Goal: Task Accomplishment & Management: Manage account settings

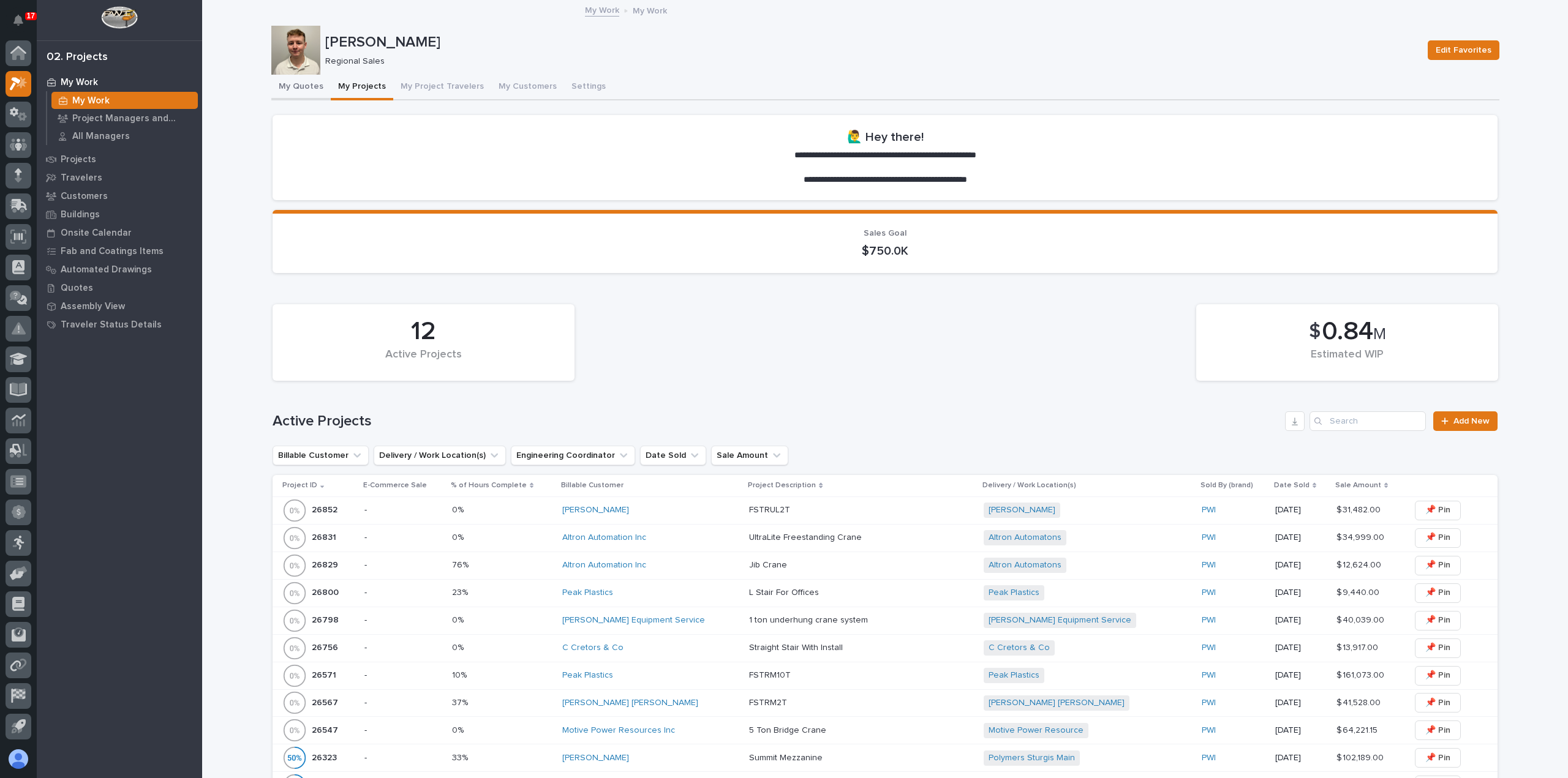
click at [296, 85] on button "My Quotes" at bounding box center [301, 87] width 59 height 25
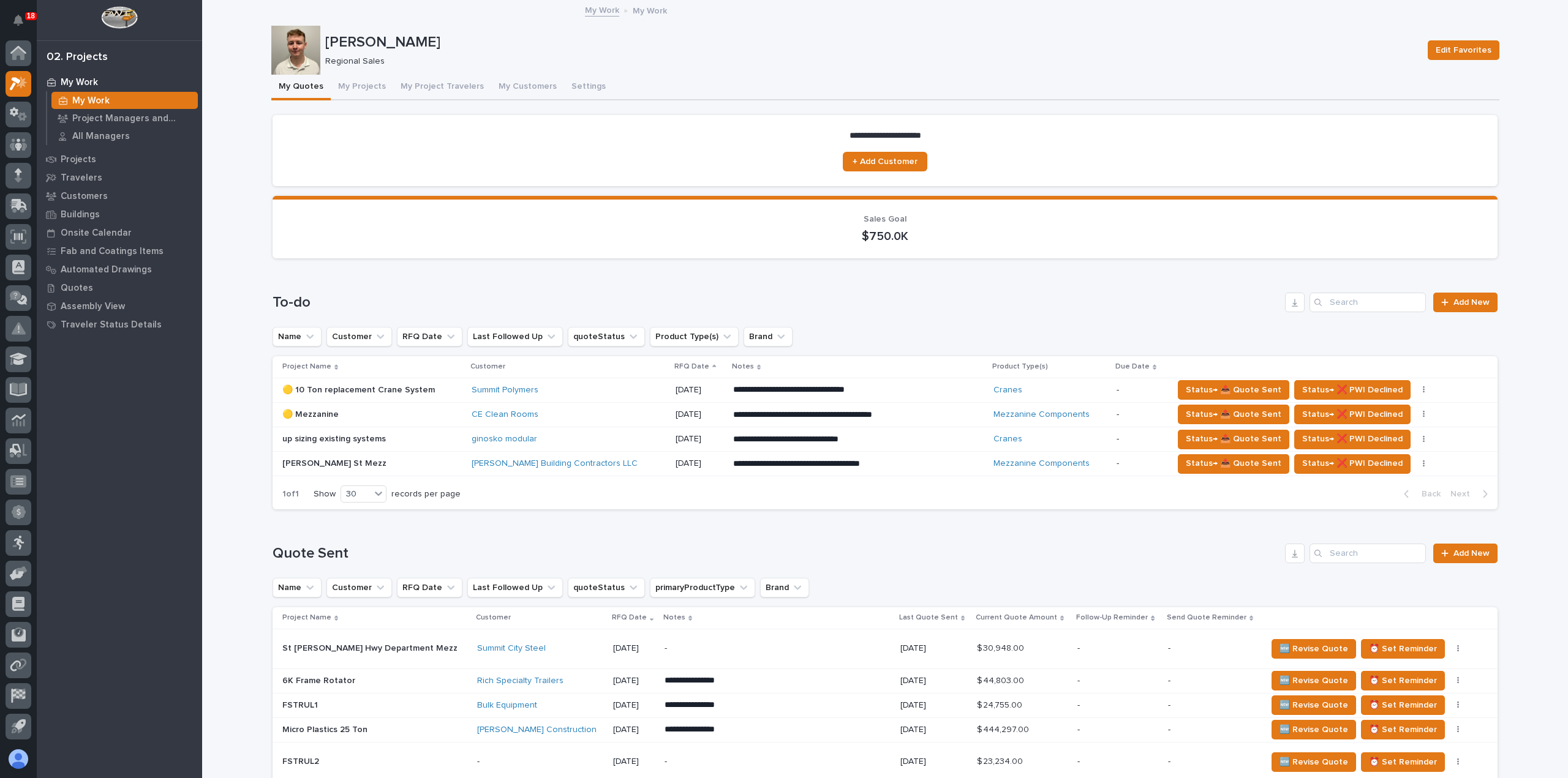
click at [20, 20] on icon "Notifications" at bounding box center [18, 20] width 10 height 11
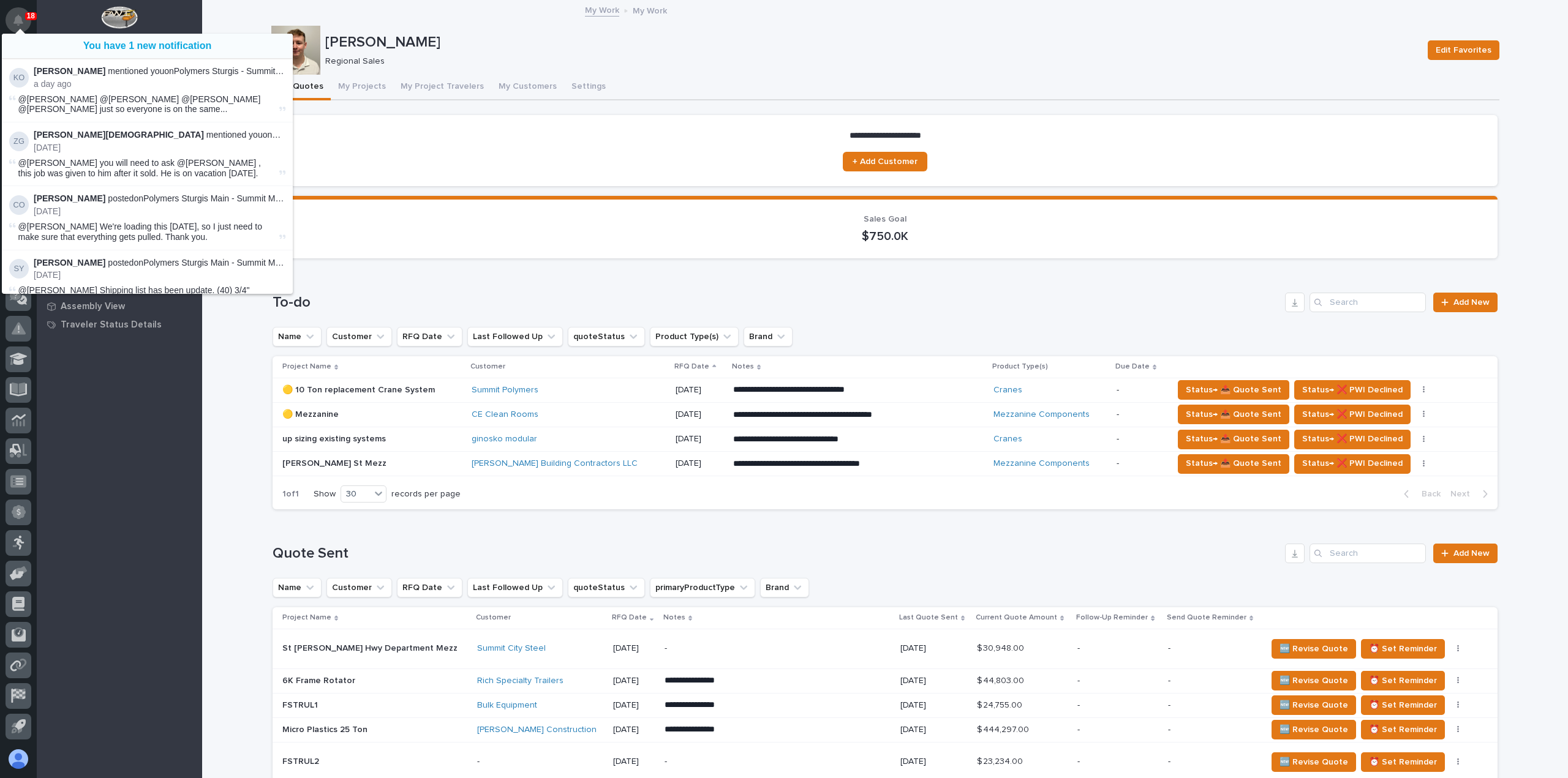
click at [14, 16] on icon "Notifications" at bounding box center [18, 20] width 10 height 11
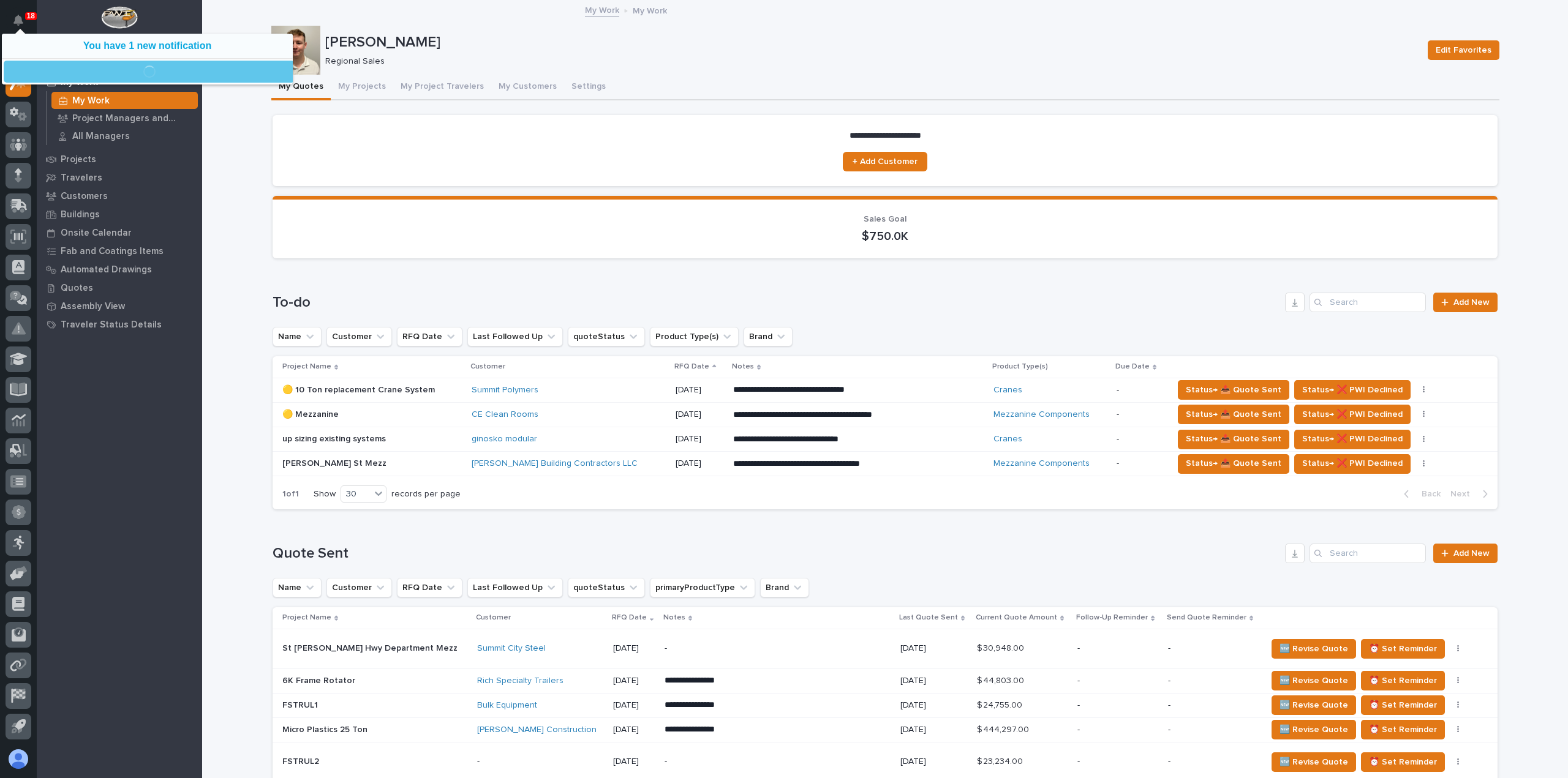
click at [14, 16] on icon "Notifications" at bounding box center [18, 20] width 10 height 11
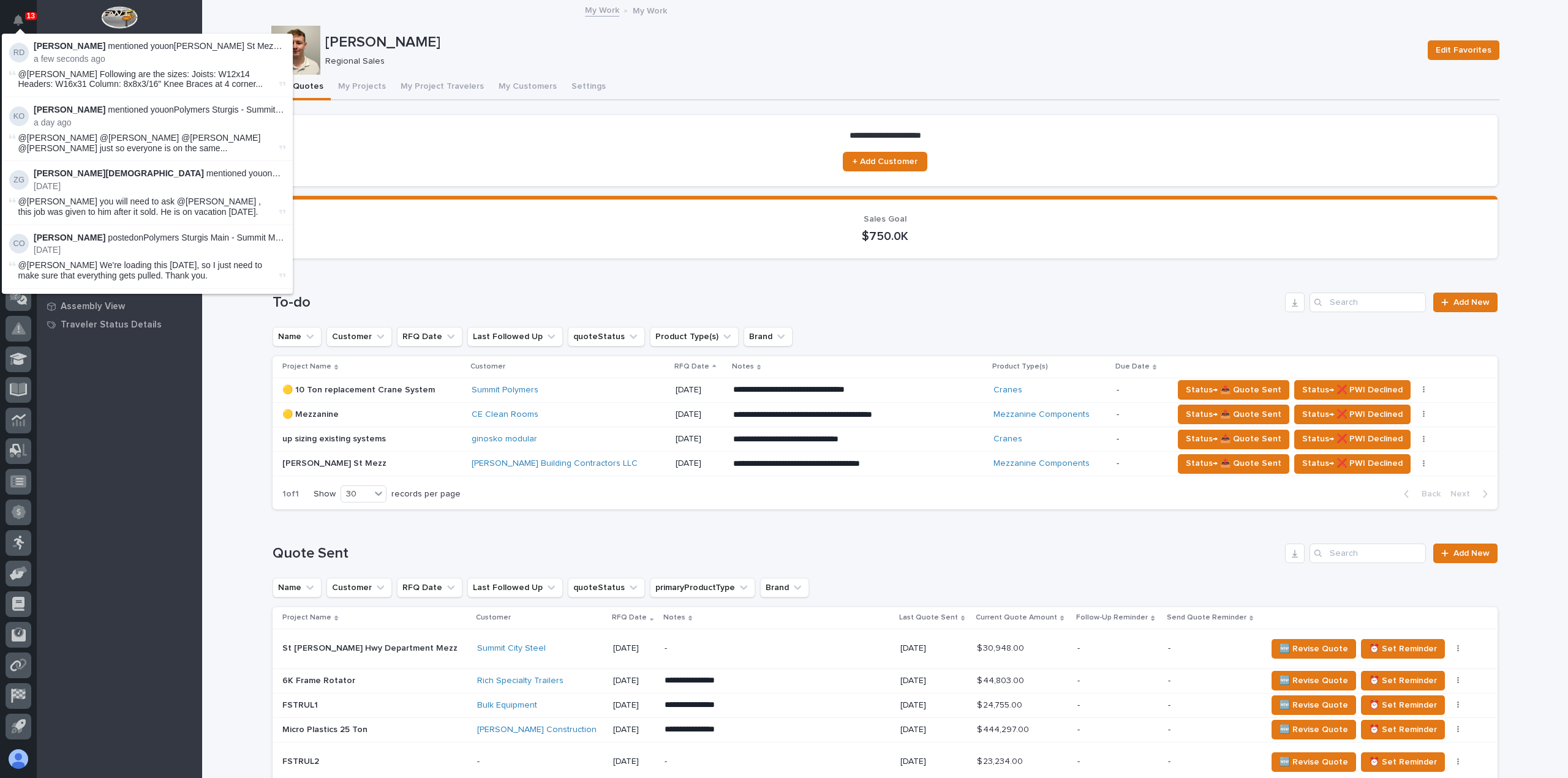
click at [75, 57] on p "a few seconds ago" at bounding box center [160, 59] width 252 height 10
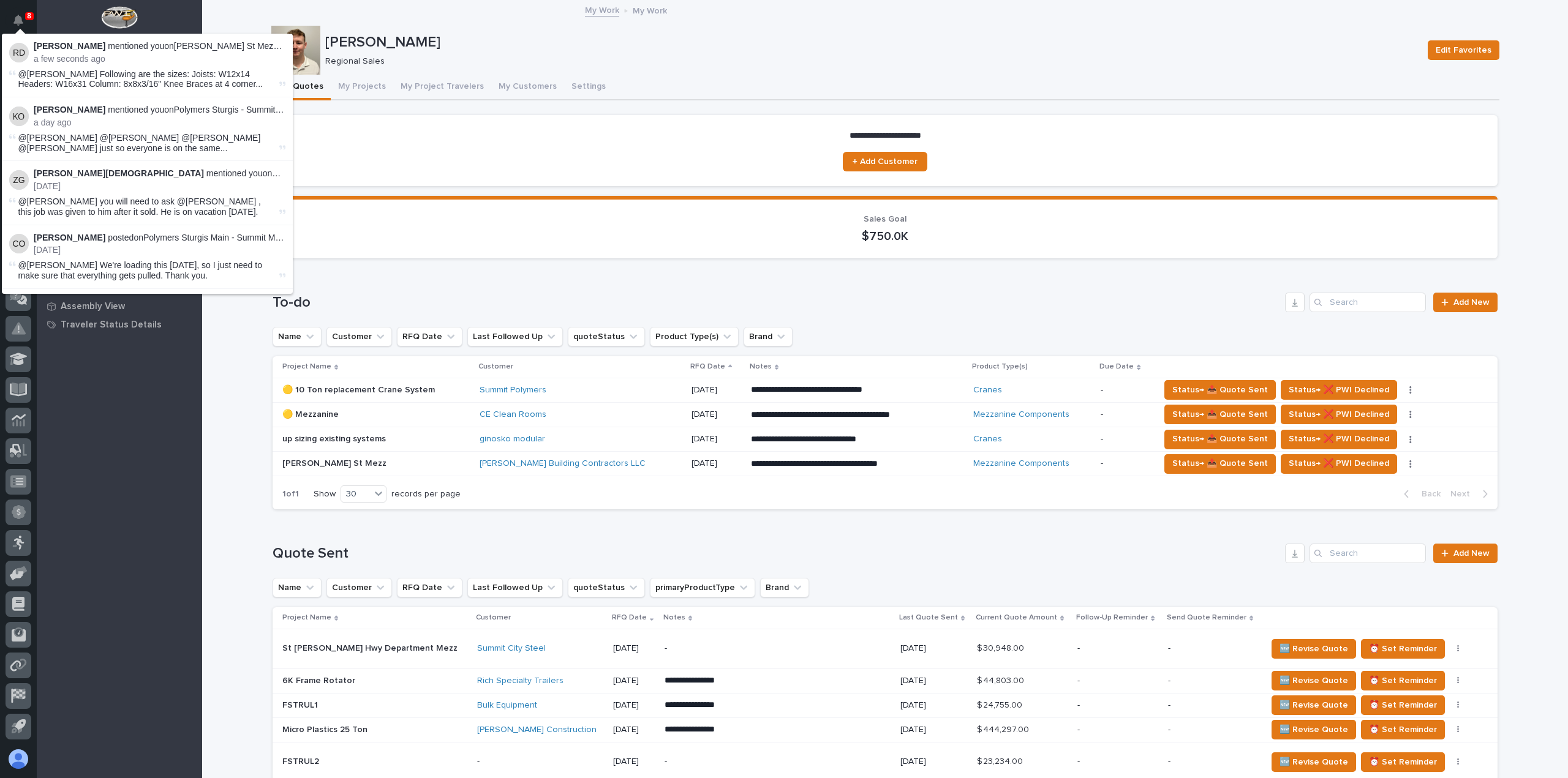
drag, startPoint x: 579, startPoint y: 43, endPoint x: 562, endPoint y: 55, distance: 20.8
click at [579, 43] on p "[PERSON_NAME]" at bounding box center [871, 42] width 1093 height 18
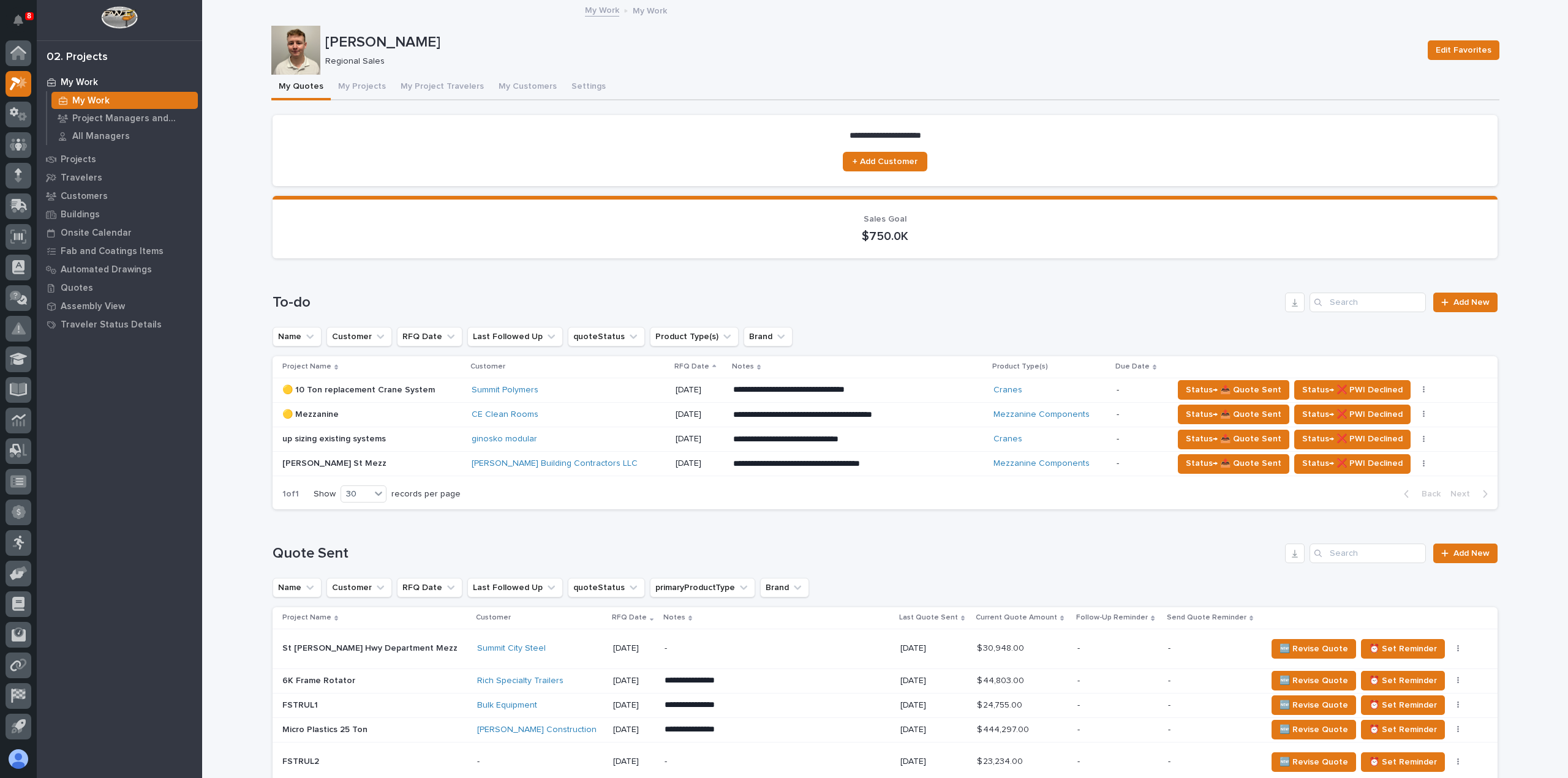
click at [611, 464] on div "[PERSON_NAME] Building Contractors LLC" at bounding box center [569, 464] width 194 height 10
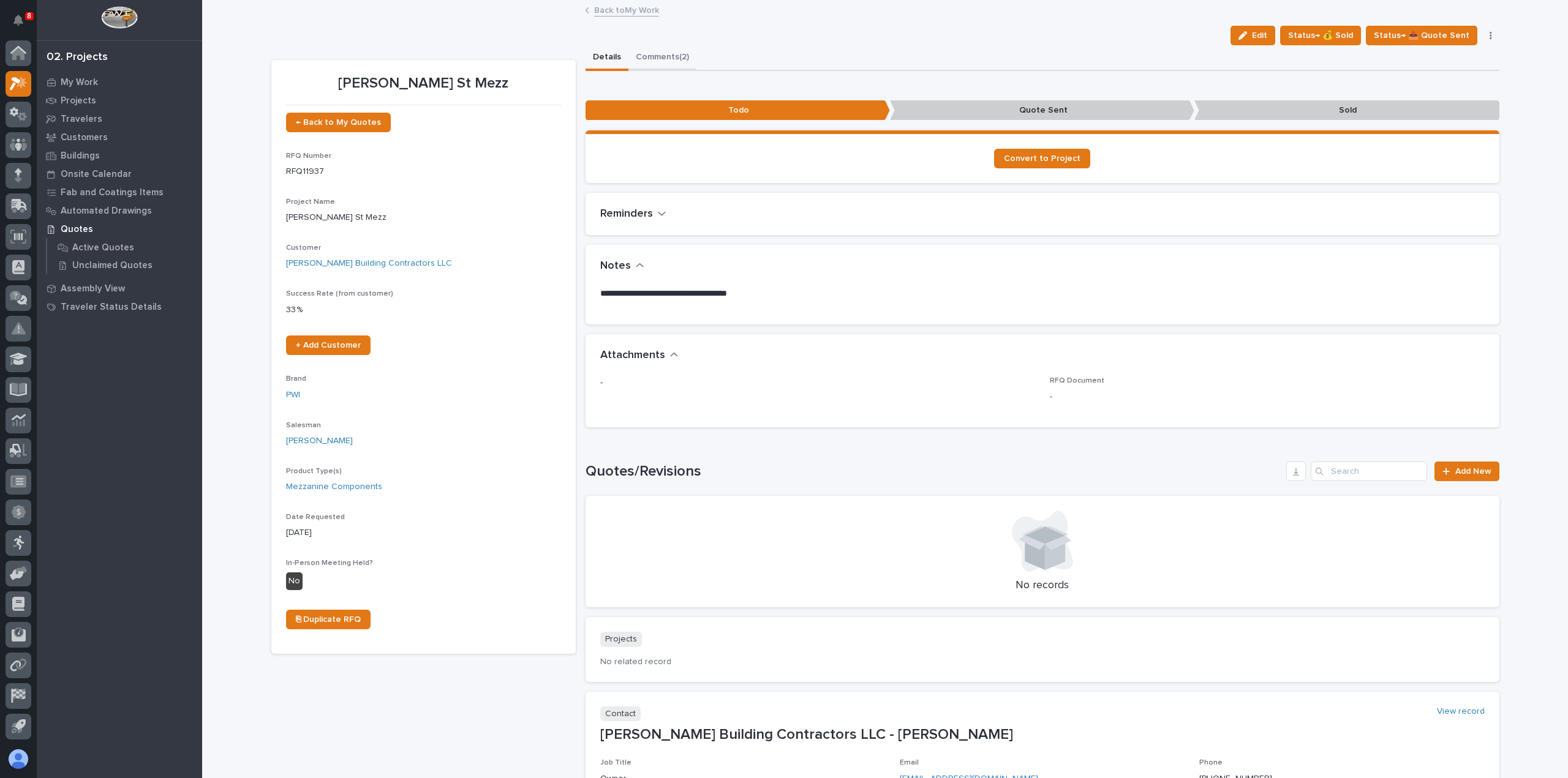
click at [652, 57] on button "Comments (2)" at bounding box center [662, 57] width 68 height 25
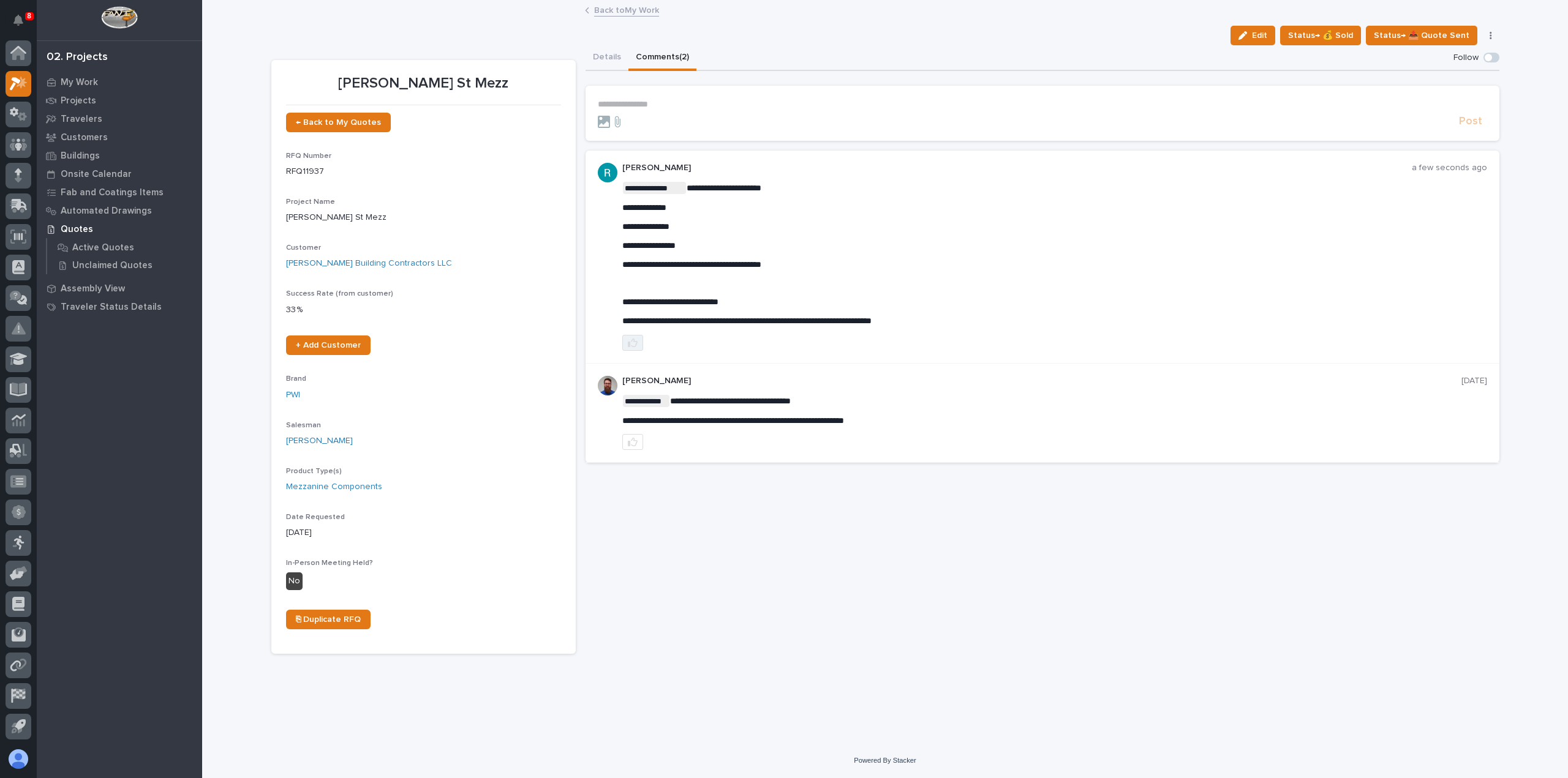
click at [633, 341] on icon "button" at bounding box center [632, 342] width 10 height 8
click at [630, 12] on link "Back to My Work" at bounding box center [627, 10] width 65 height 14
